Goal: Task Accomplishment & Management: Manage account settings

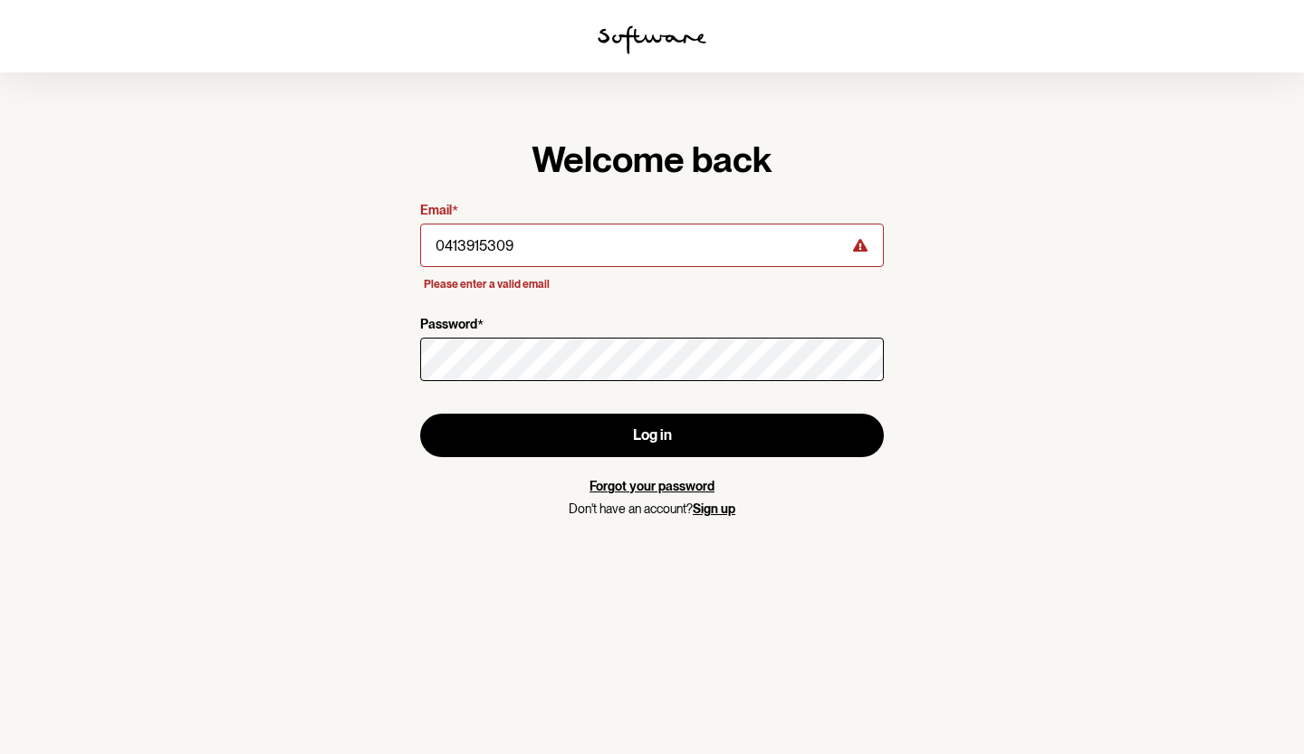
click at [323, 229] on section "Welcome back Email * 0413915309 Please enter a valid email Password * Log in Fo…" at bounding box center [652, 377] width 1304 height 754
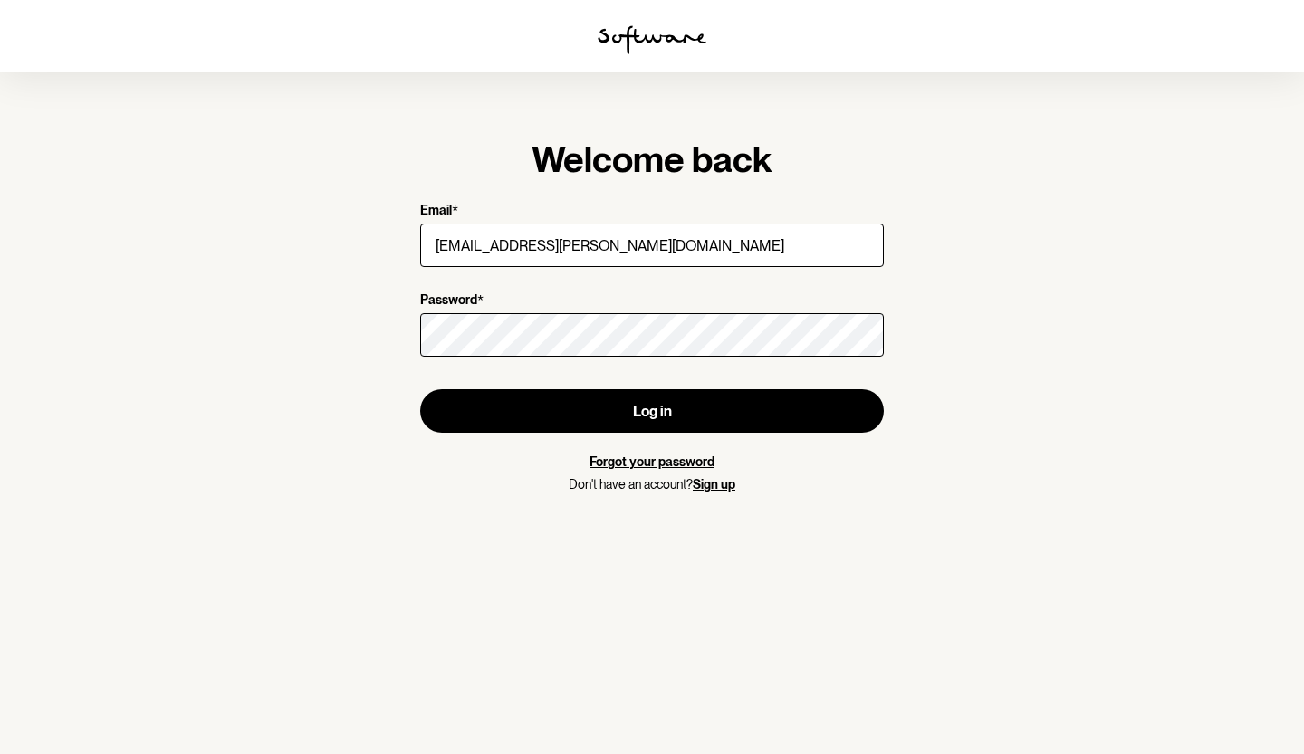
type input "[EMAIL_ADDRESS][PERSON_NAME][DOMAIN_NAME]"
click at [420, 389] on button "Log in" at bounding box center [652, 410] width 464 height 43
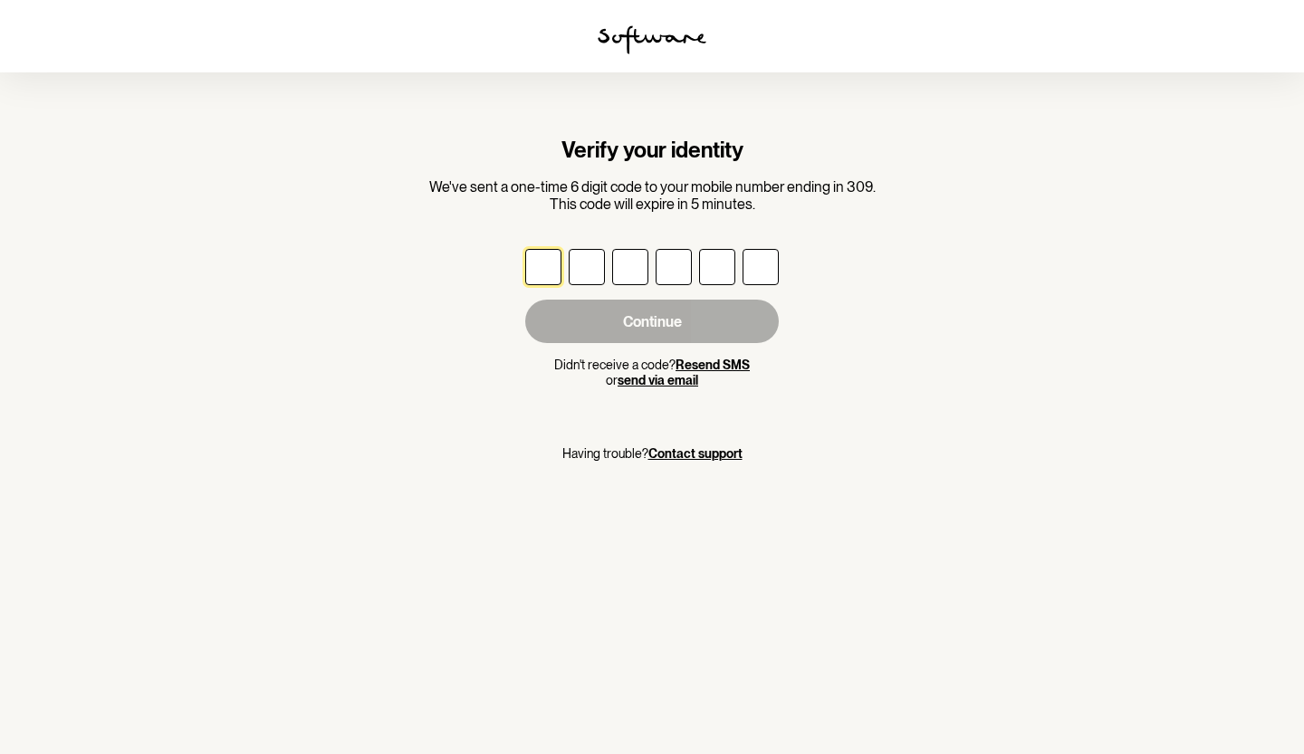
type input "2"
type input "0"
type input "7"
type input "6"
type input "7"
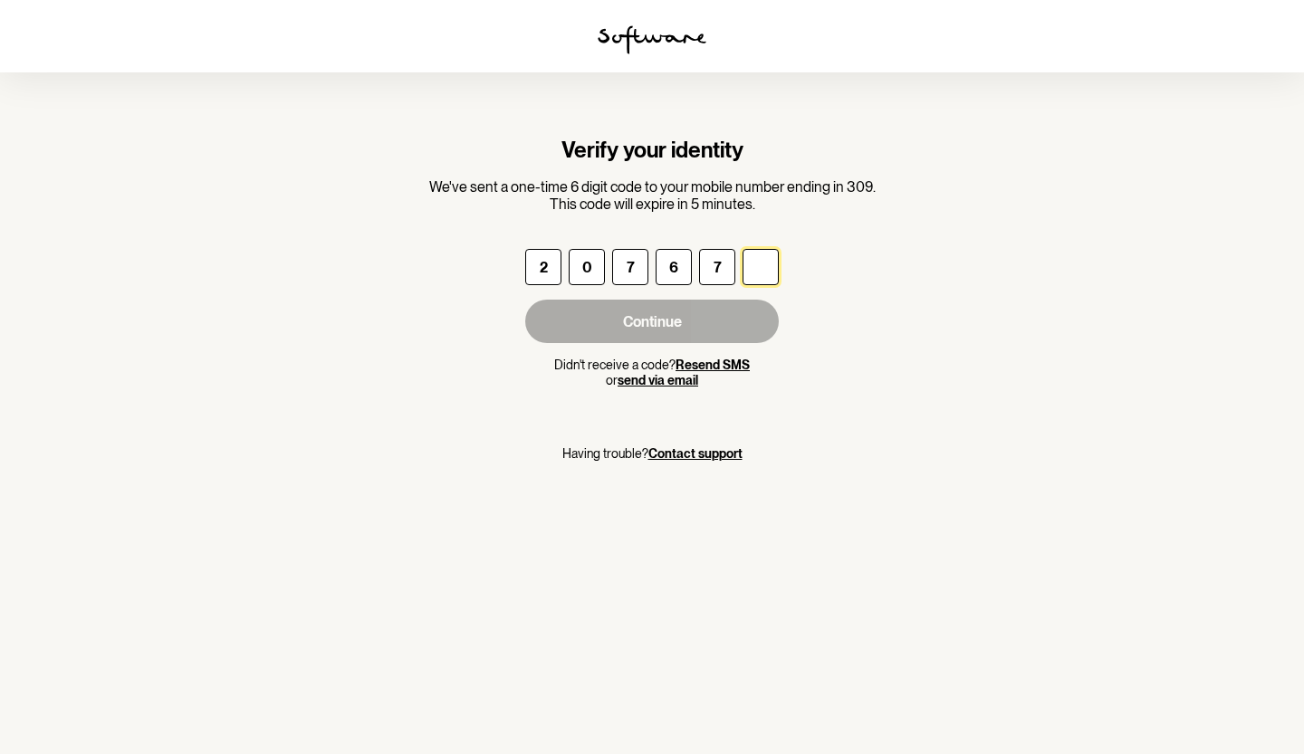
type input "4"
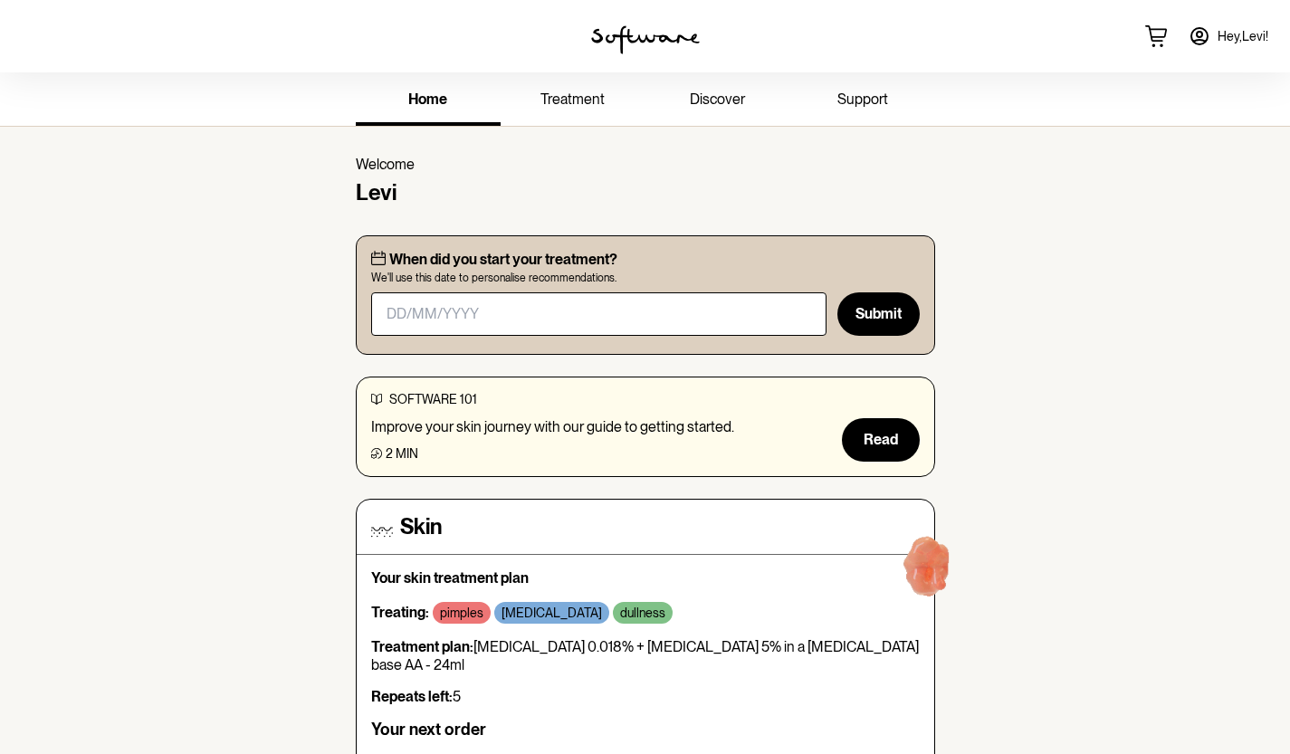
click at [571, 101] on span "treatment" at bounding box center [572, 99] width 64 height 17
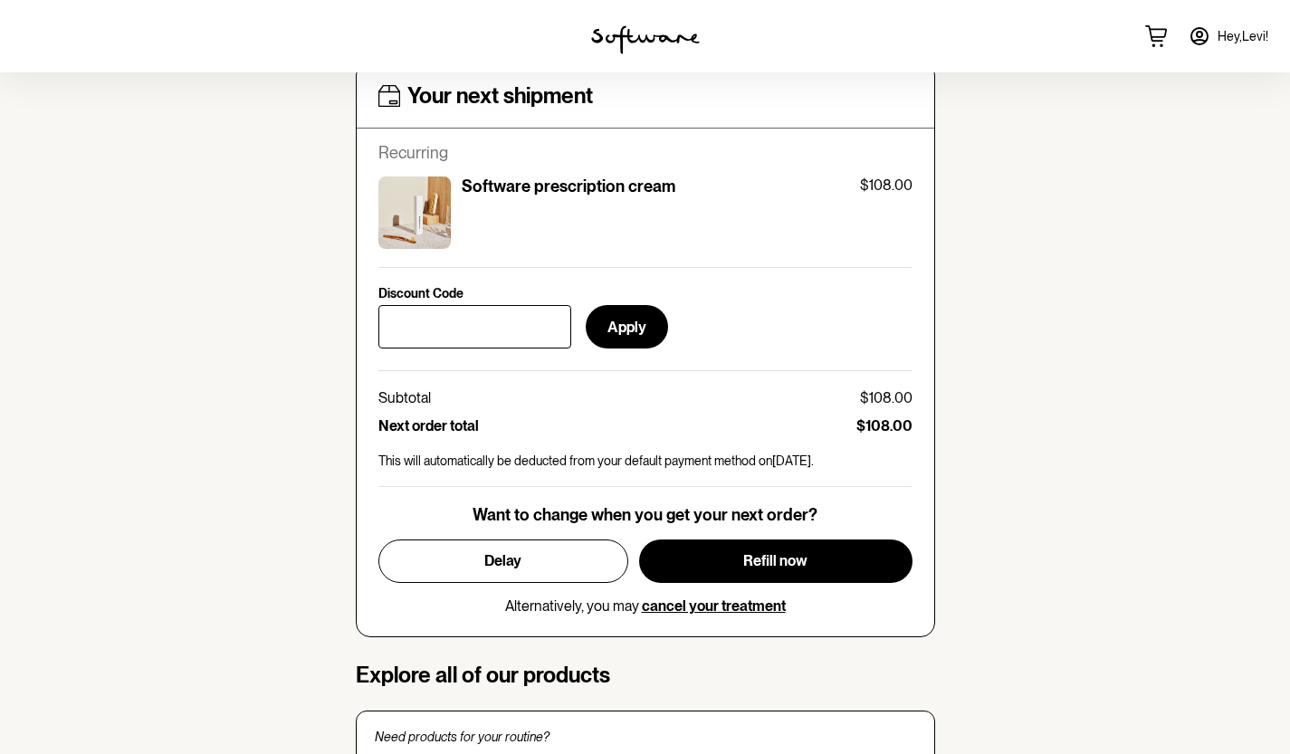
scroll to position [737, 0]
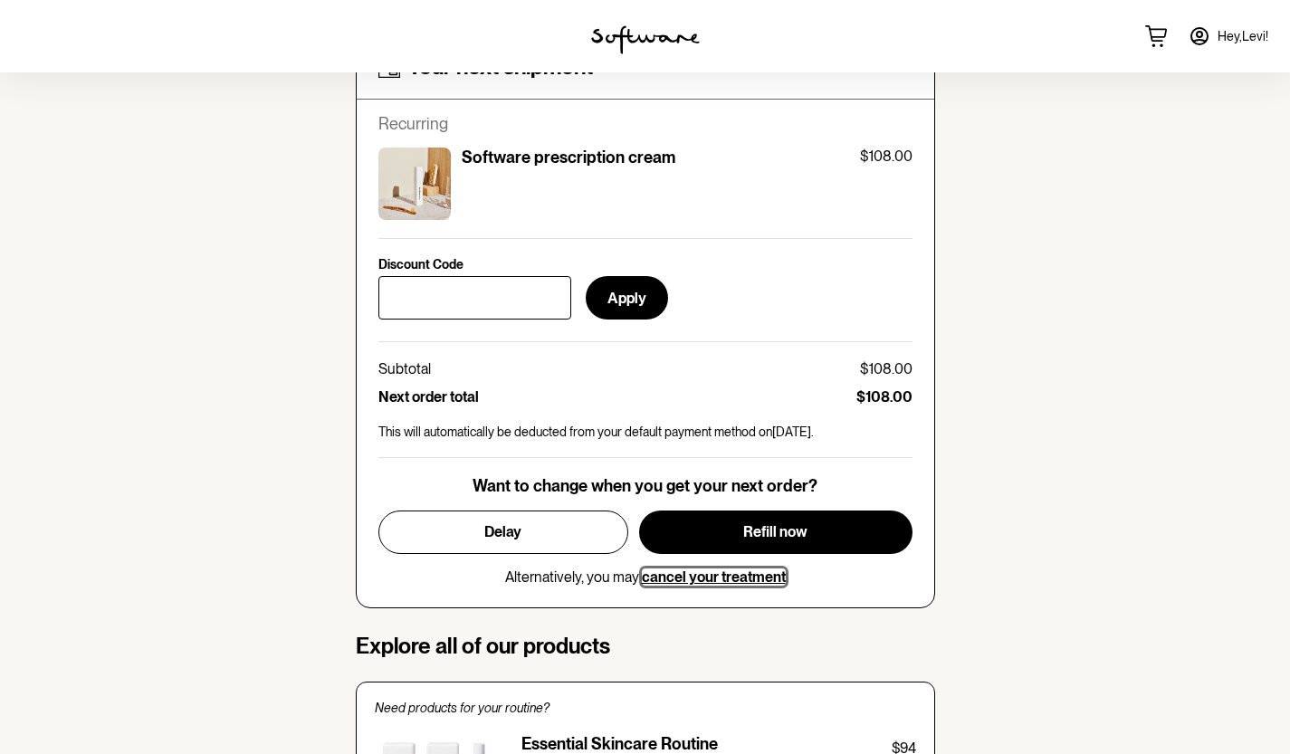
click at [679, 578] on span "cancel your treatment" at bounding box center [714, 577] width 144 height 17
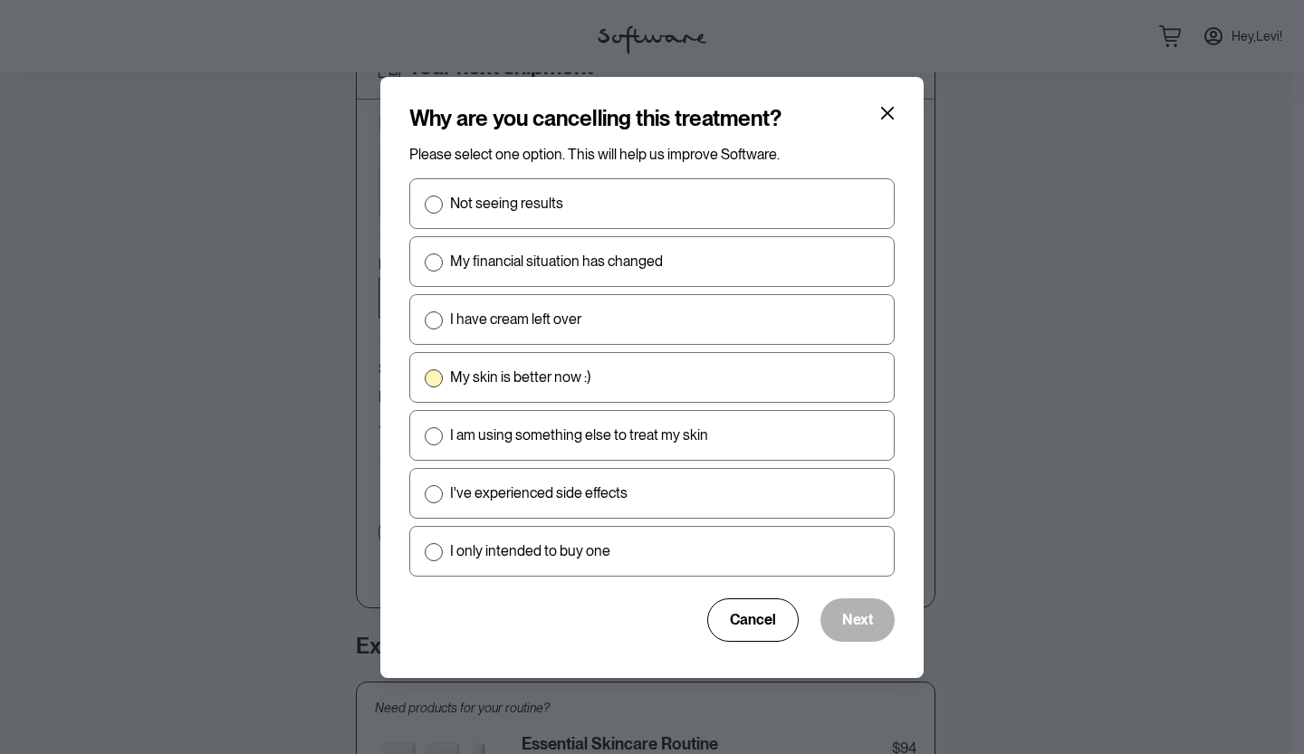
click at [435, 365] on label "My skin is better now :)" at bounding box center [651, 377] width 485 height 51
click at [425, 377] on input "My skin is better now :)" at bounding box center [424, 377] width 1 height 1
radio input "true"
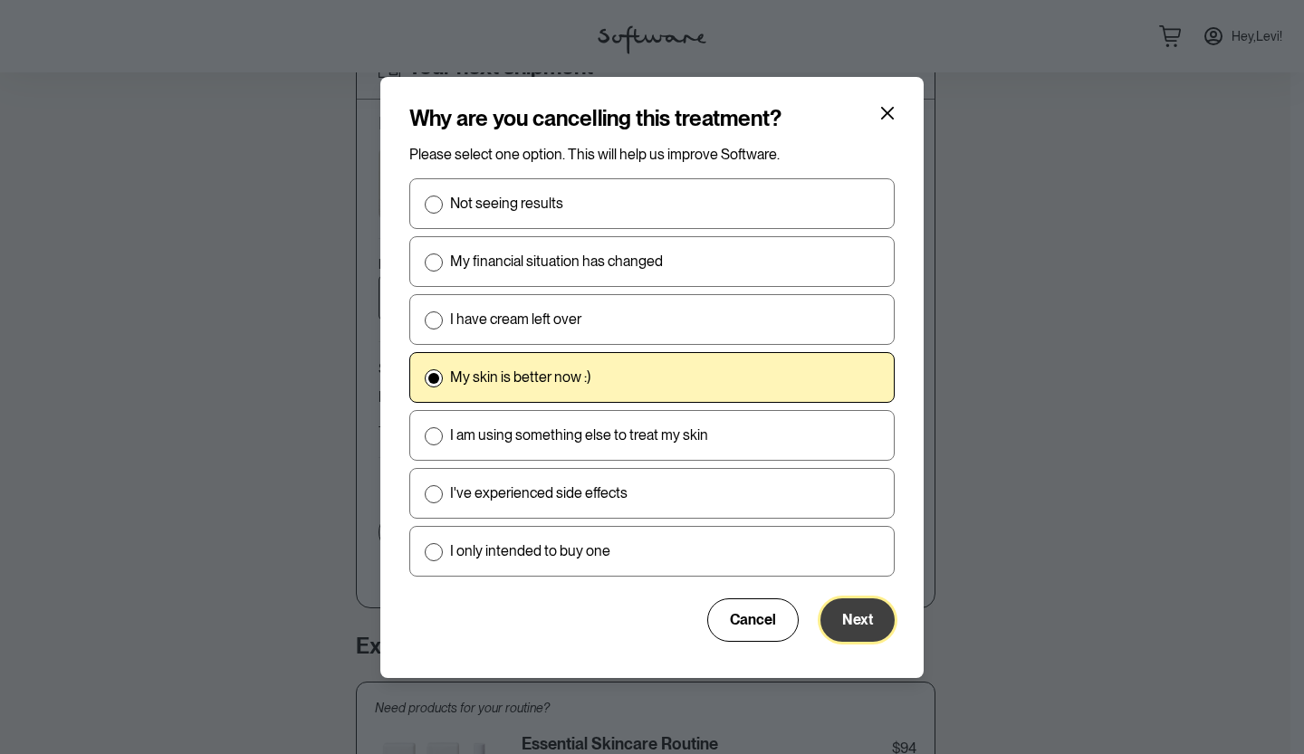
click at [872, 610] on button "Next" at bounding box center [857, 619] width 74 height 43
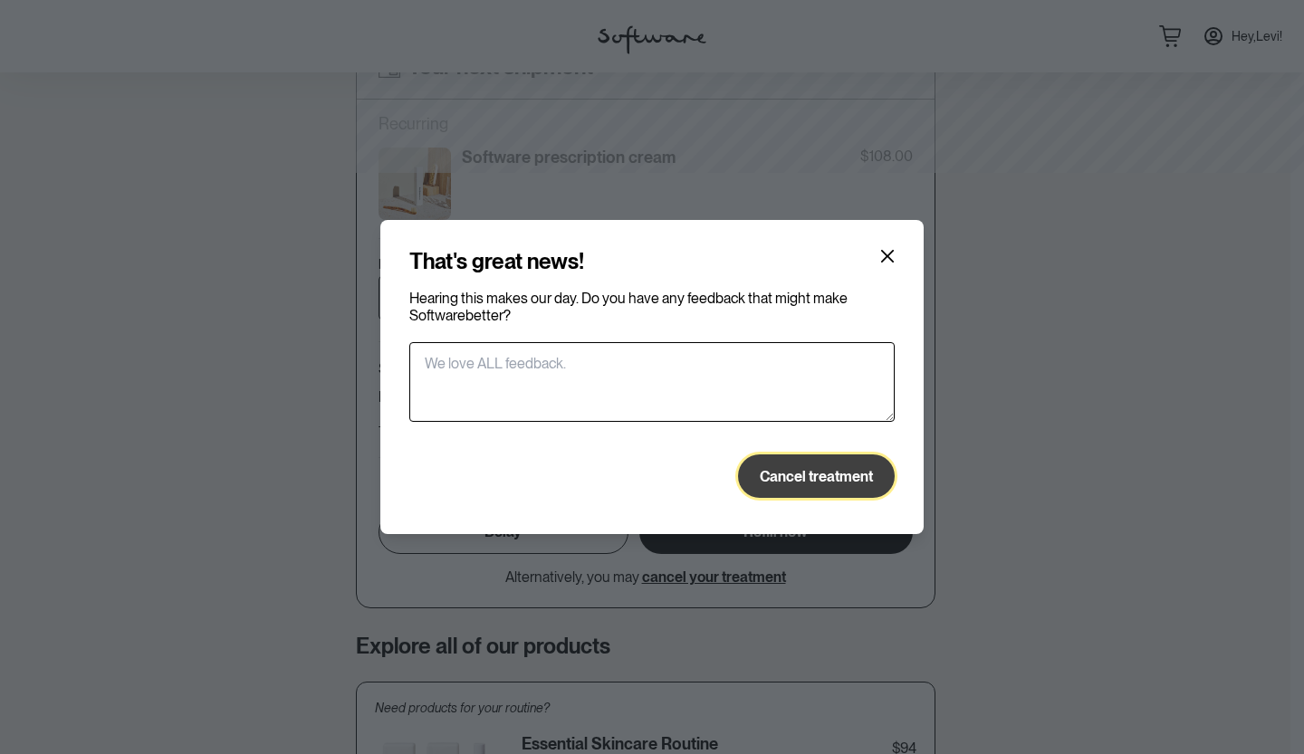
click at [811, 476] on span "Cancel treatment" at bounding box center [816, 476] width 113 height 17
